Goal: Transaction & Acquisition: Purchase product/service

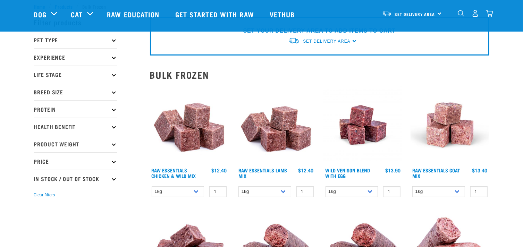
scroll to position [35, 0]
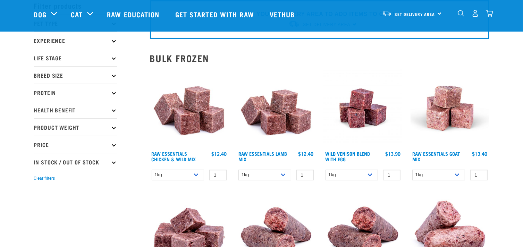
click at [98, 127] on p "Product Weight" at bounding box center [75, 126] width 83 height 17
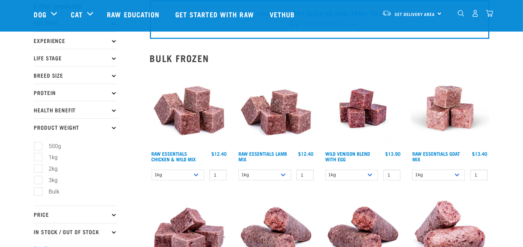
click at [38, 191] on label "Bulk" at bounding box center [50, 191] width 25 height 9
click at [38, 191] on input "Bulk" at bounding box center [36, 190] width 5 height 5
checkbox input "true"
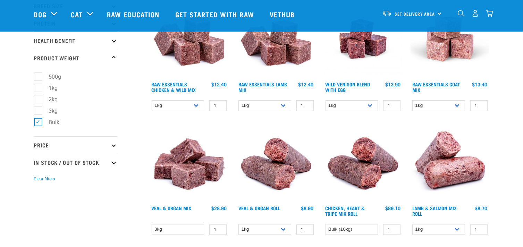
scroll to position [104, 0]
click at [288, 106] on select "1kg 3kg Bulk (10kg)" at bounding box center [264, 105] width 53 height 11
click at [201, 107] on select "1kg 3kg Bulk (10kg)" at bounding box center [178, 105] width 53 height 11
click at [152, 100] on select "1kg 3kg Bulk (10kg)" at bounding box center [178, 105] width 53 height 11
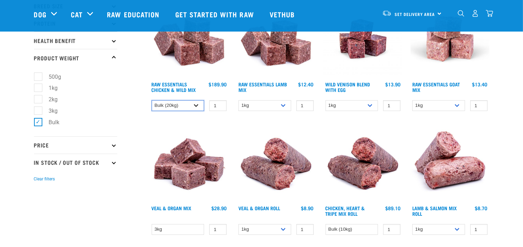
click at [201, 101] on select "1kg 3kg Bulk (10kg)" at bounding box center [178, 105] width 53 height 11
select select "14881"
click at [152, 100] on select "1kg 3kg Bulk (10kg)" at bounding box center [178, 105] width 53 height 11
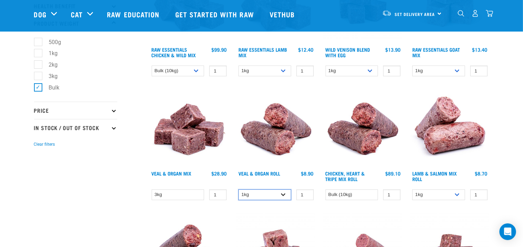
click at [286, 195] on select "1kg Bulk (10kg)" at bounding box center [264, 194] width 53 height 11
select select "920"
click at [238, 189] on select "1kg Bulk (10kg)" at bounding box center [264, 194] width 53 height 11
click at [372, 194] on select "Bulk (10kg)" at bounding box center [351, 194] width 53 height 11
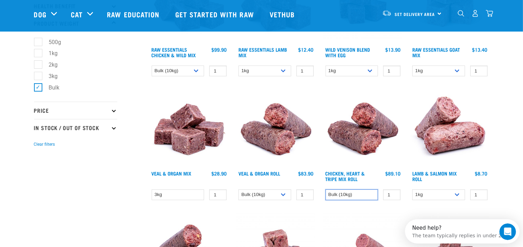
scroll to position [0, 0]
click at [373, 193] on select "Bulk (10kg)" at bounding box center [351, 194] width 53 height 11
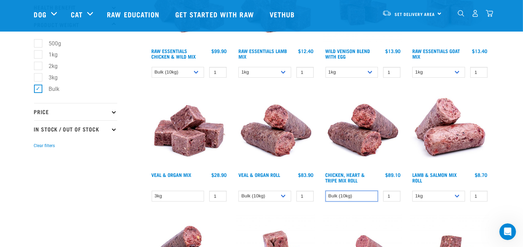
scroll to position [139, 0]
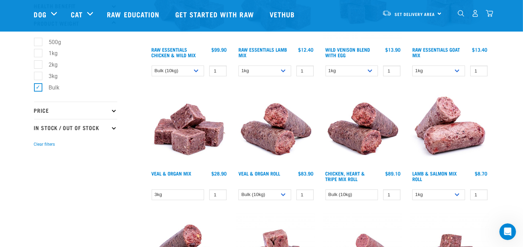
click at [358, 176] on link "Chicken, Heart & Tripe Mix Roll" at bounding box center [345, 176] width 40 height 8
click at [351, 173] on link "Chicken, Heart & Tripe Mix Roll" at bounding box center [345, 176] width 40 height 8
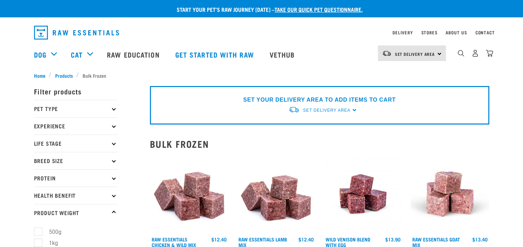
select select "14881"
select select "920"
click at [90, 106] on p "Pet Type" at bounding box center [75, 108] width 83 height 17
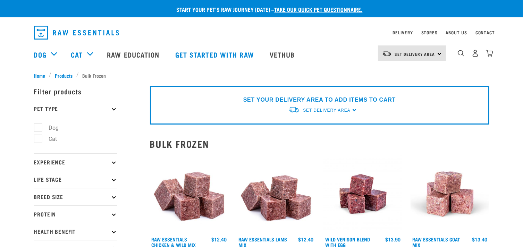
click at [91, 106] on p "Pet Type" at bounding box center [75, 108] width 83 height 17
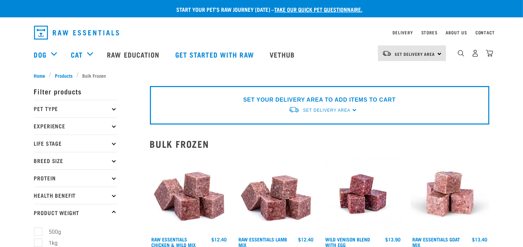
click at [345, 106] on div "Set Delivery Area" at bounding box center [326, 110] width 47 height 12
click at [327, 127] on link "[GEOGRAPHIC_DATA]" at bounding box center [322, 126] width 69 height 11
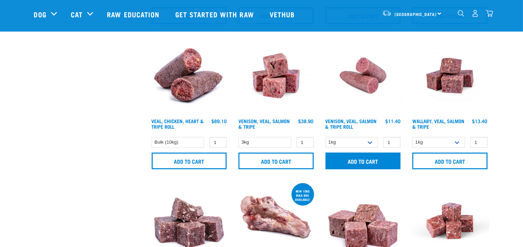
scroll to position [312, 0]
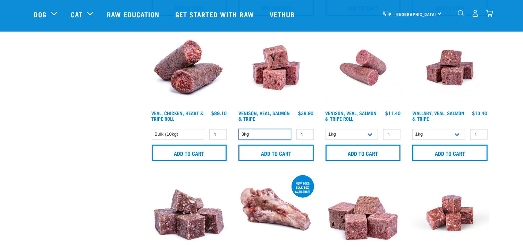
click at [290, 136] on select "3kg" at bounding box center [264, 134] width 53 height 11
click at [284, 136] on select "3kg" at bounding box center [264, 134] width 53 height 11
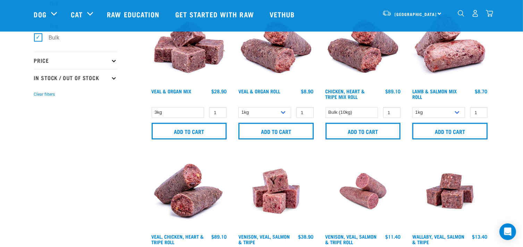
scroll to position [173, 0]
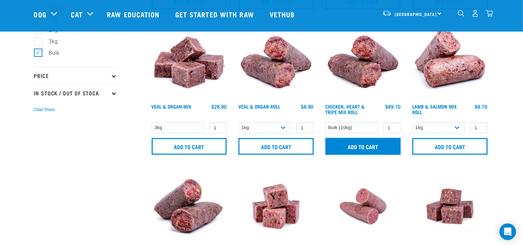
click at [366, 148] on input "Add to cart" at bounding box center [362, 146] width 75 height 17
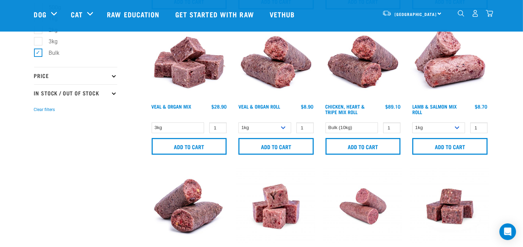
click at [489, 17] on img "dropdown navigation" at bounding box center [488, 13] width 7 height 7
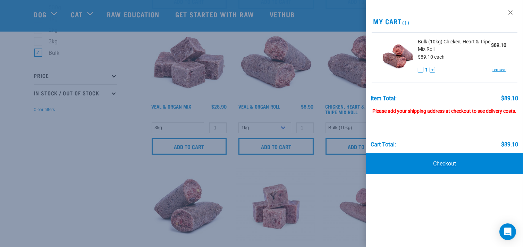
click at [437, 161] on link "Checkout" at bounding box center [444, 163] width 157 height 21
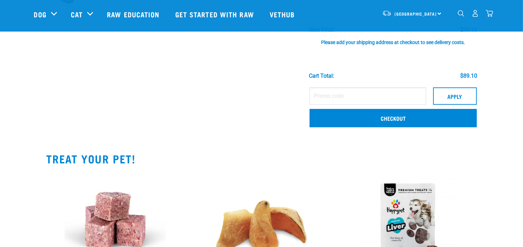
scroll to position [69, 0]
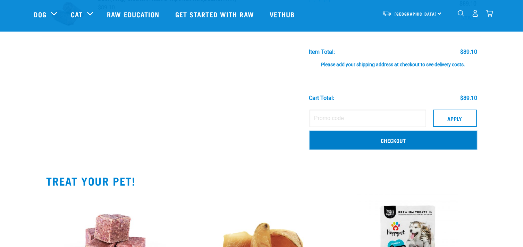
click at [379, 141] on link "Checkout" at bounding box center [392, 140] width 167 height 18
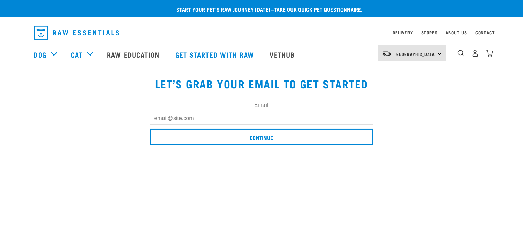
click at [358, 122] on input "Email" at bounding box center [261, 118] width 223 height 12
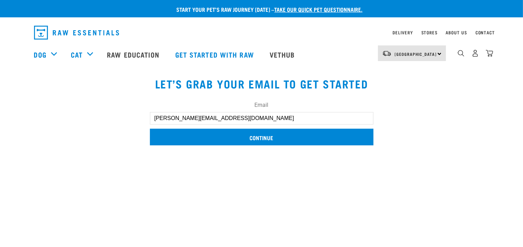
type input "kate.ellery18@gmail.com"
click at [327, 133] on input "Continue" at bounding box center [261, 137] width 223 height 17
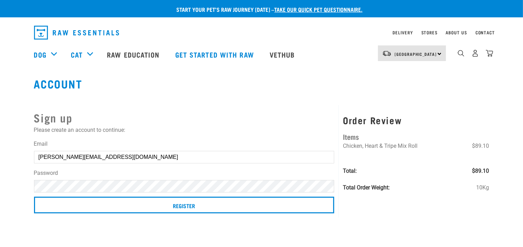
scroll to position [69, 0]
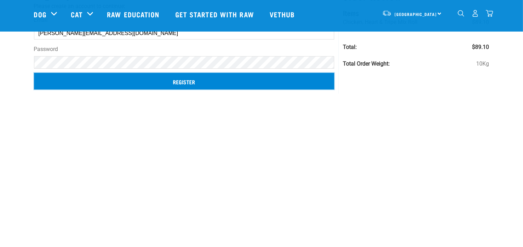
click at [218, 82] on input "Register" at bounding box center [184, 81] width 300 height 17
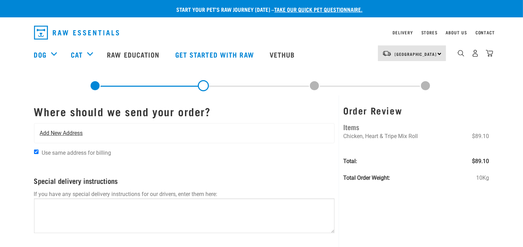
click at [134, 130] on div "Add New Address" at bounding box center [184, 132] width 300 height 19
click at [74, 133] on span "Add New Address" at bounding box center [61, 133] width 43 height 8
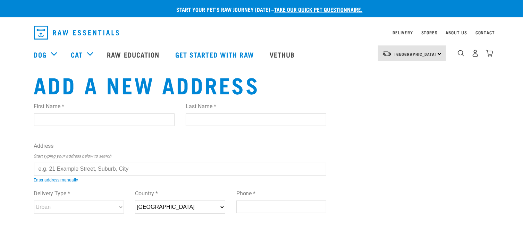
click at [103, 121] on input "First Name *" at bounding box center [104, 119] width 140 height 12
type input "[PERSON_NAME]"
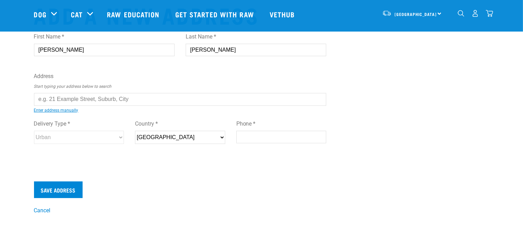
scroll to position [35, 0]
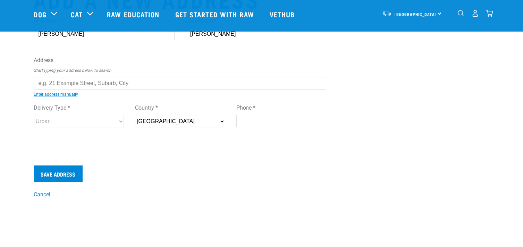
type input "[PERSON_NAME]"
click at [136, 84] on input "text" at bounding box center [180, 83] width 292 height 12
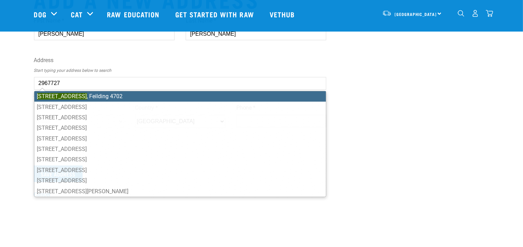
click at [141, 93] on li "[STREET_ADDRESS]" at bounding box center [180, 96] width 292 height 10
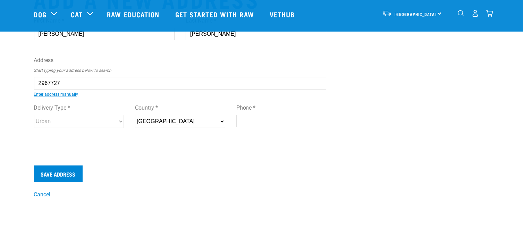
type input "[STREET_ADDRESS]"
type input "Feilding"
type input "Manawatu-Whanganui"
select select "MWT"
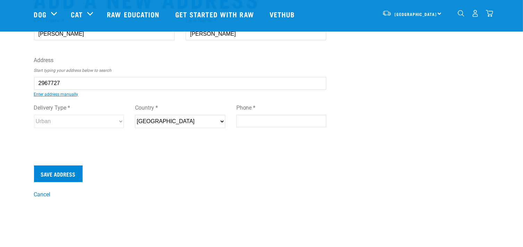
type input "4702"
select select "Urban"
type input "[STREET_ADDRESS]"
click at [249, 121] on input "Phone *" at bounding box center [281, 121] width 90 height 12
type input "0275700030"
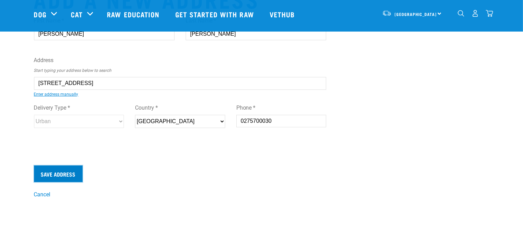
click at [64, 177] on input "Save Address" at bounding box center [58, 173] width 49 height 17
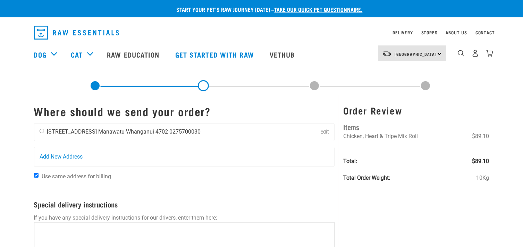
click at [42, 131] on input "radio" at bounding box center [42, 131] width 5 height 5
radio input "true"
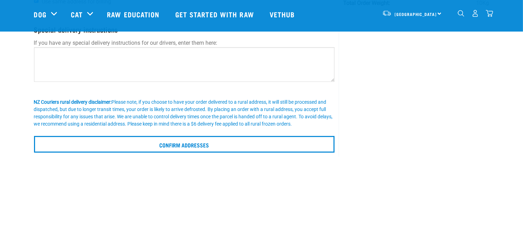
scroll to position [139, 0]
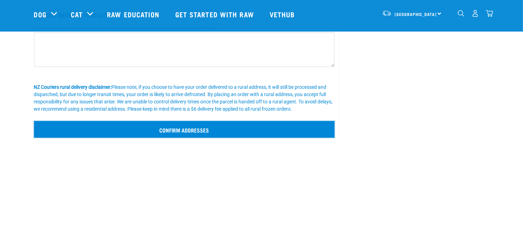
click at [257, 130] on input "Confirm addresses" at bounding box center [184, 129] width 301 height 17
